Goal: Find specific page/section: Find specific page/section

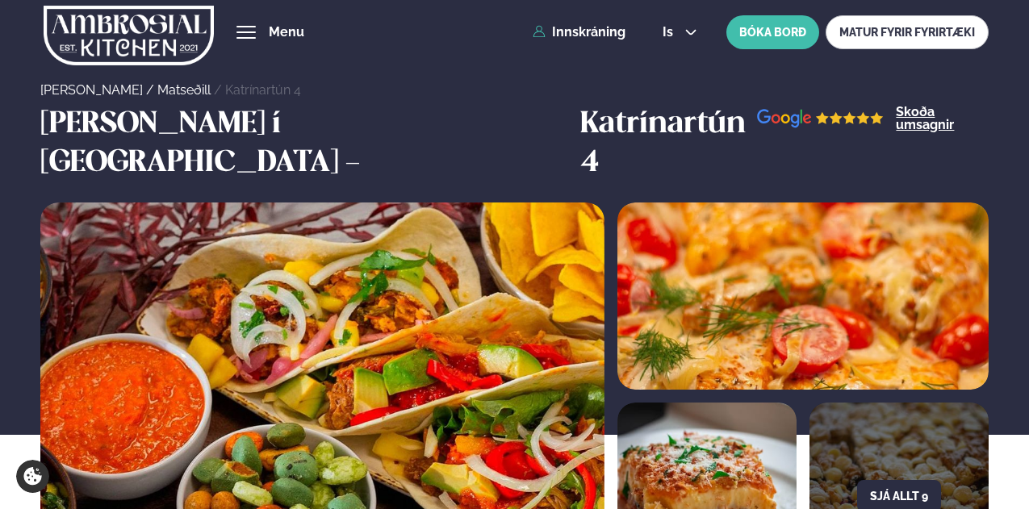
scroll to position [807, 0]
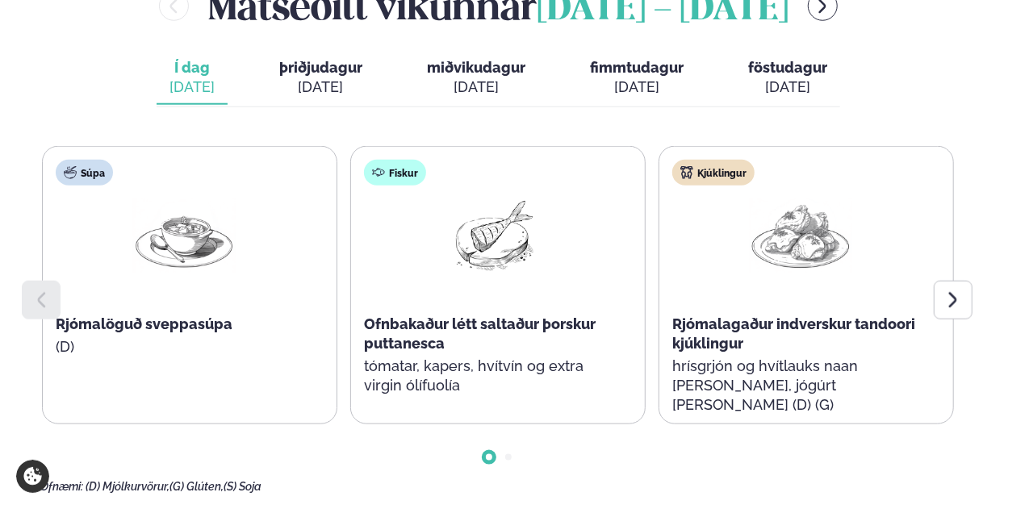
scroll to position [789, 0]
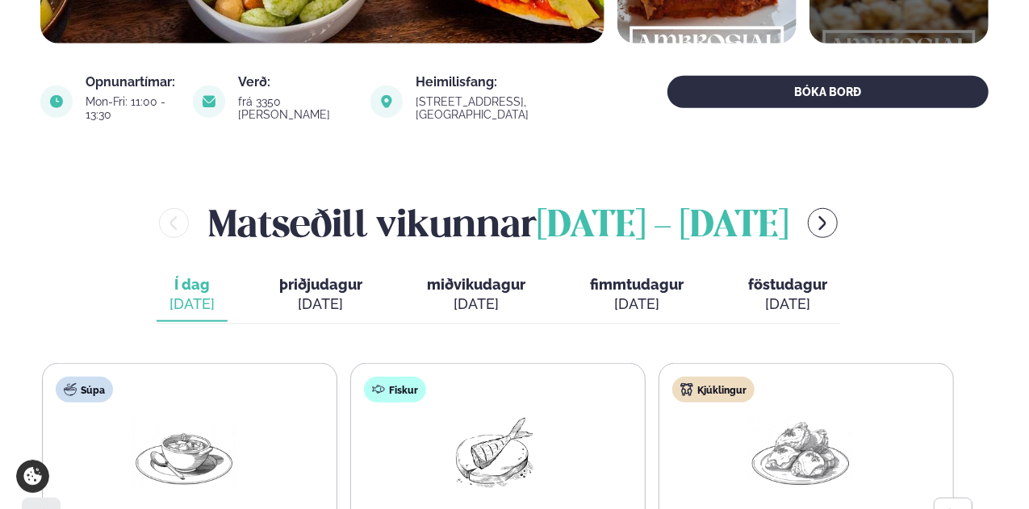
click at [326, 276] on span "þriðjudagur" at bounding box center [320, 284] width 83 height 17
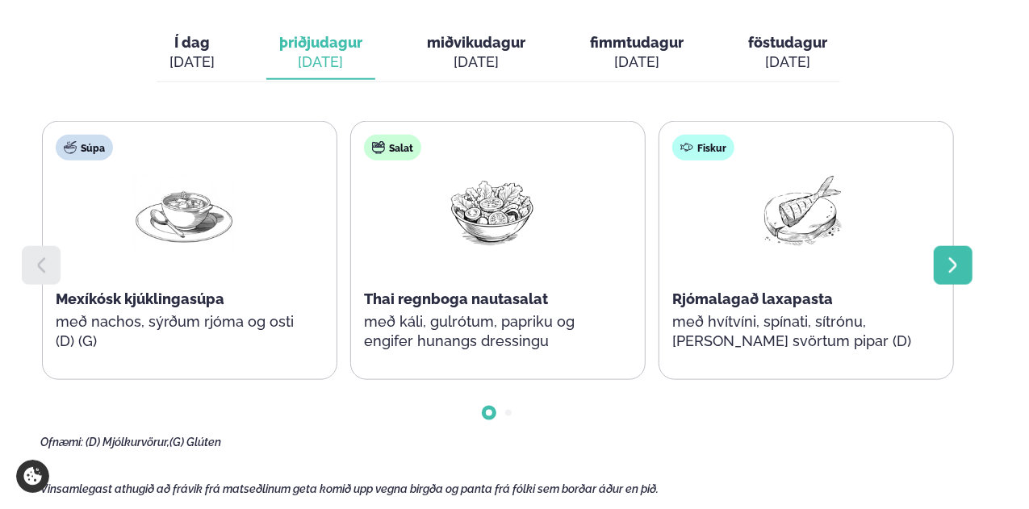
click at [946, 256] on icon at bounding box center [953, 265] width 19 height 19
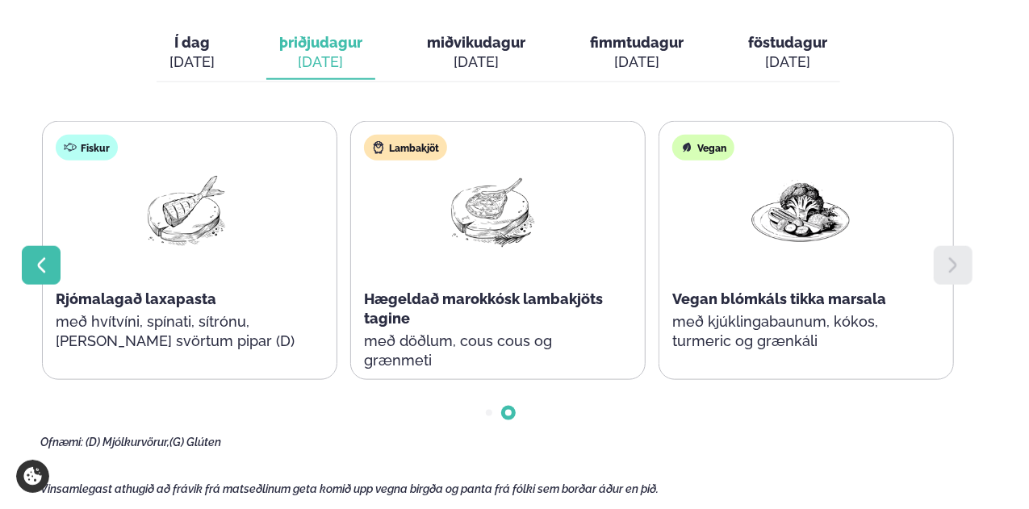
click at [39, 256] on icon at bounding box center [40, 265] width 19 height 19
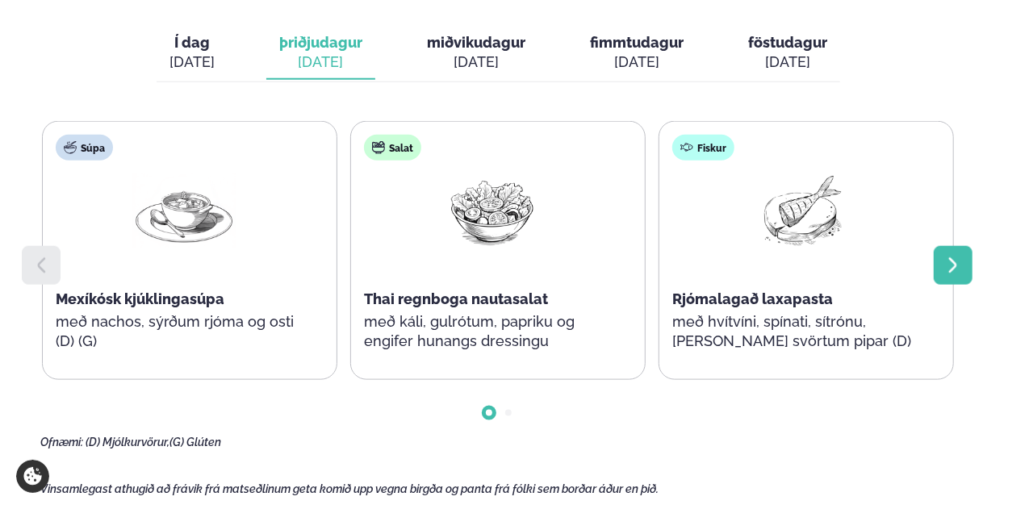
click at [944, 256] on icon at bounding box center [953, 265] width 19 height 19
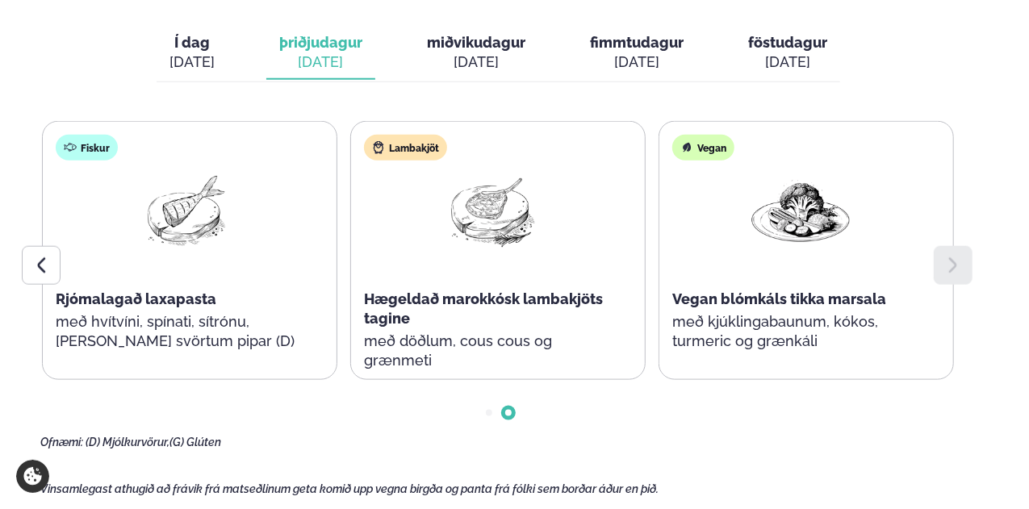
click at [944, 256] on icon at bounding box center [953, 265] width 19 height 19
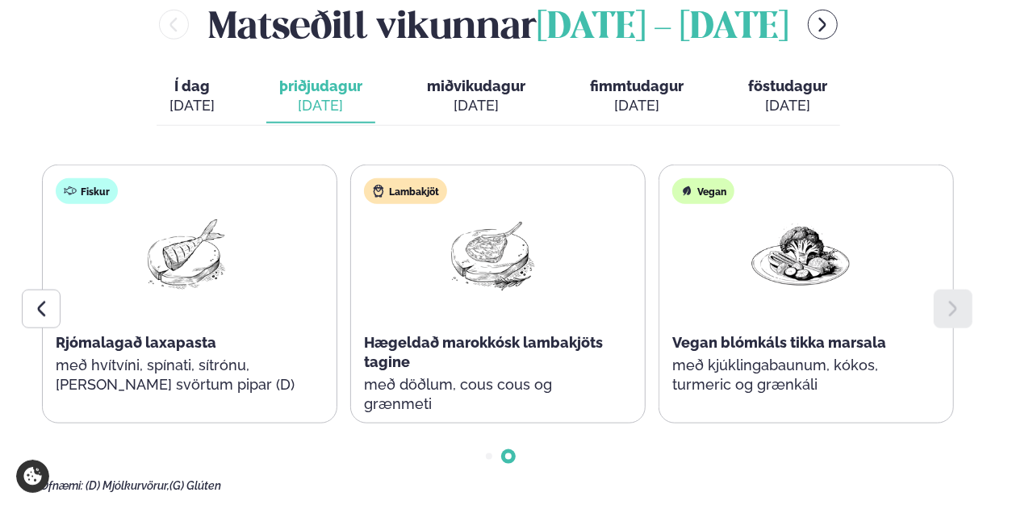
scroll to position [708, 0]
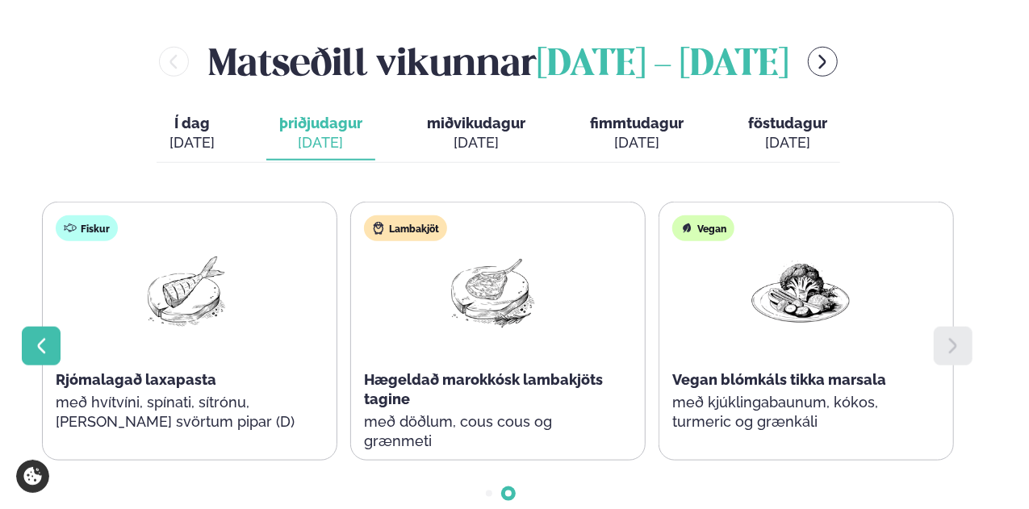
click at [50, 337] on icon at bounding box center [40, 346] width 19 height 19
